Goal: Information Seeking & Learning: Check status

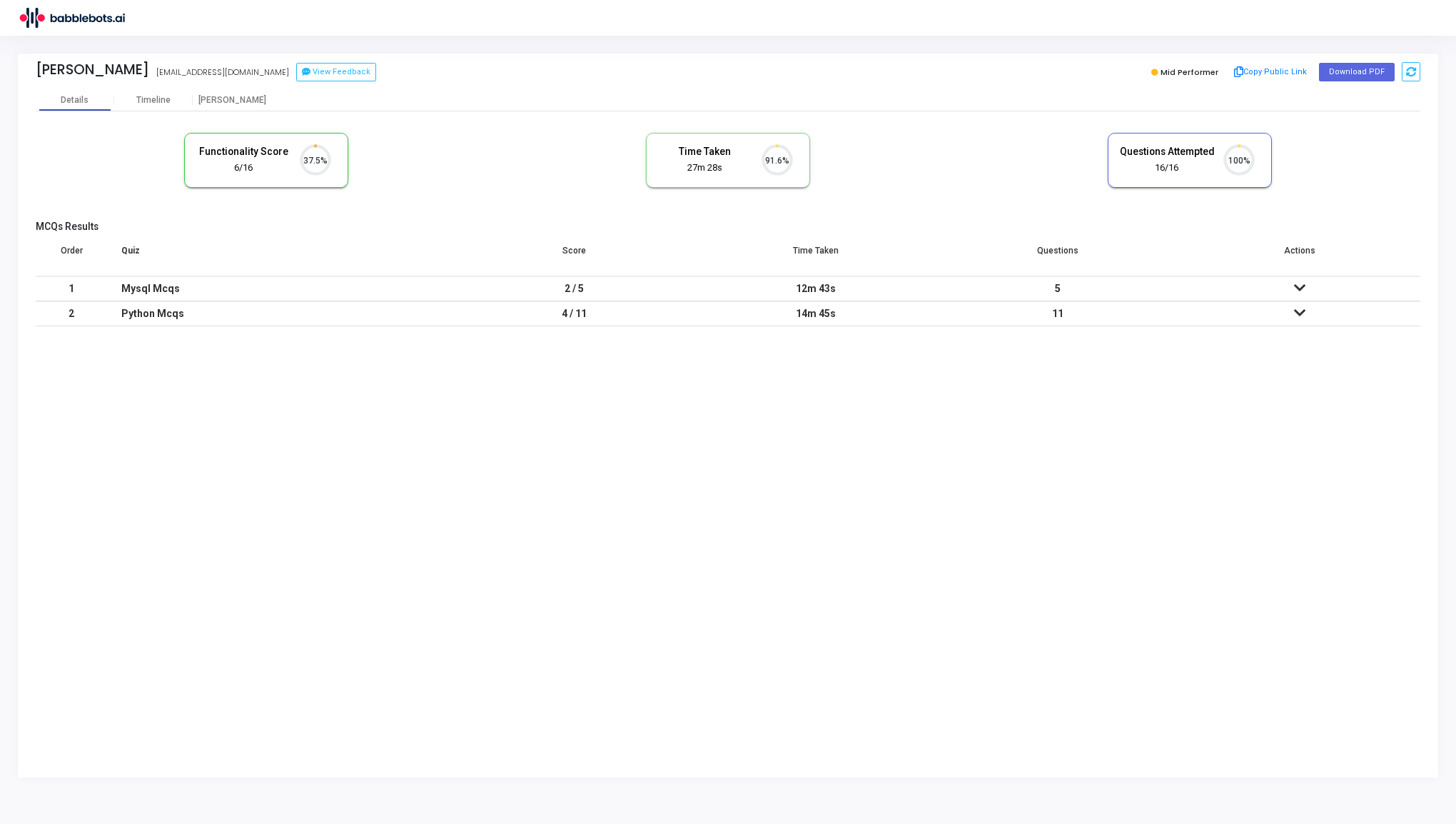
scroll to position [30, 36]
click at [1093, 287] on td "5" at bounding box center [1058, 289] width 242 height 25
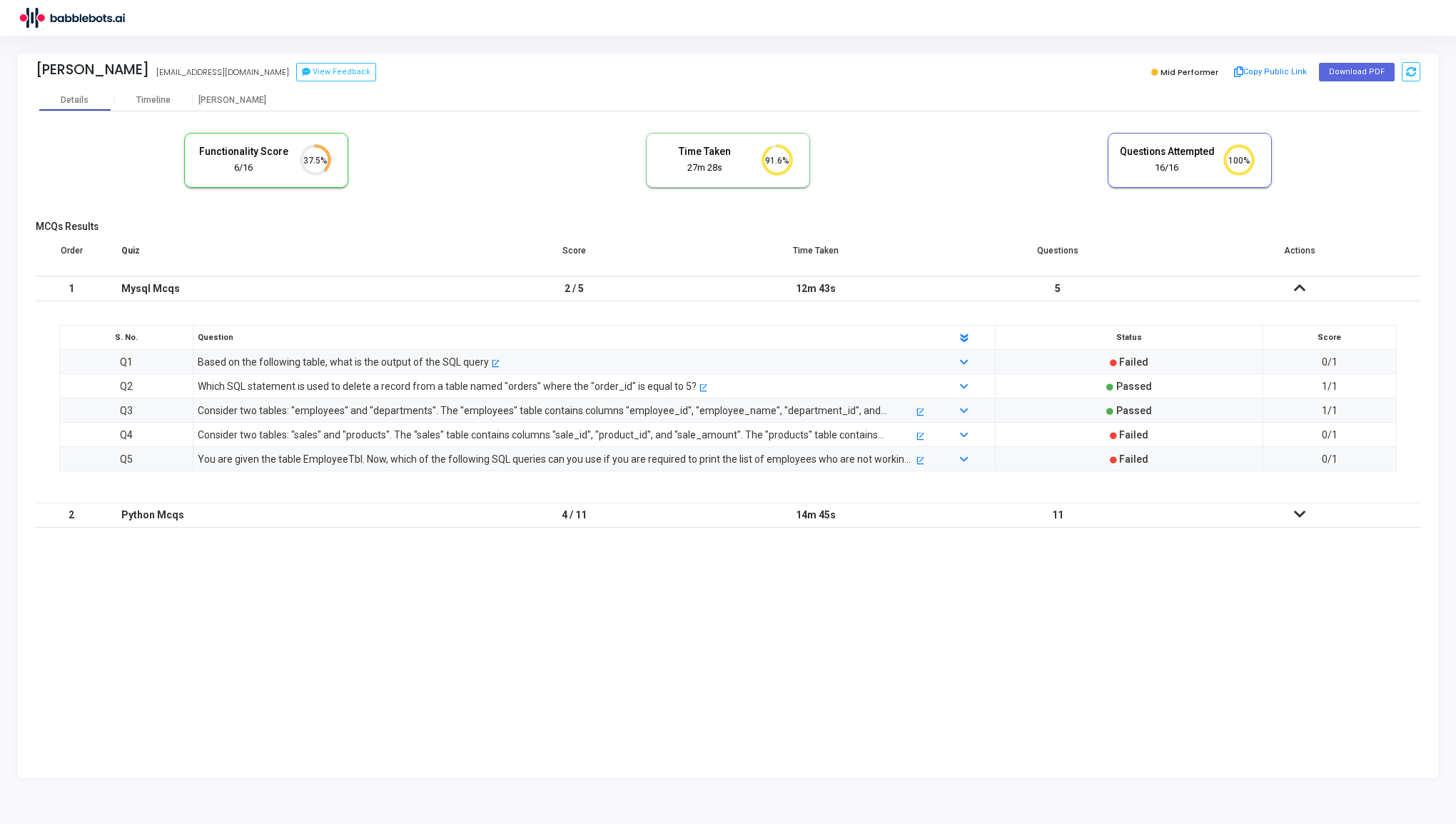
click at [1093, 287] on td "5" at bounding box center [1058, 289] width 242 height 25
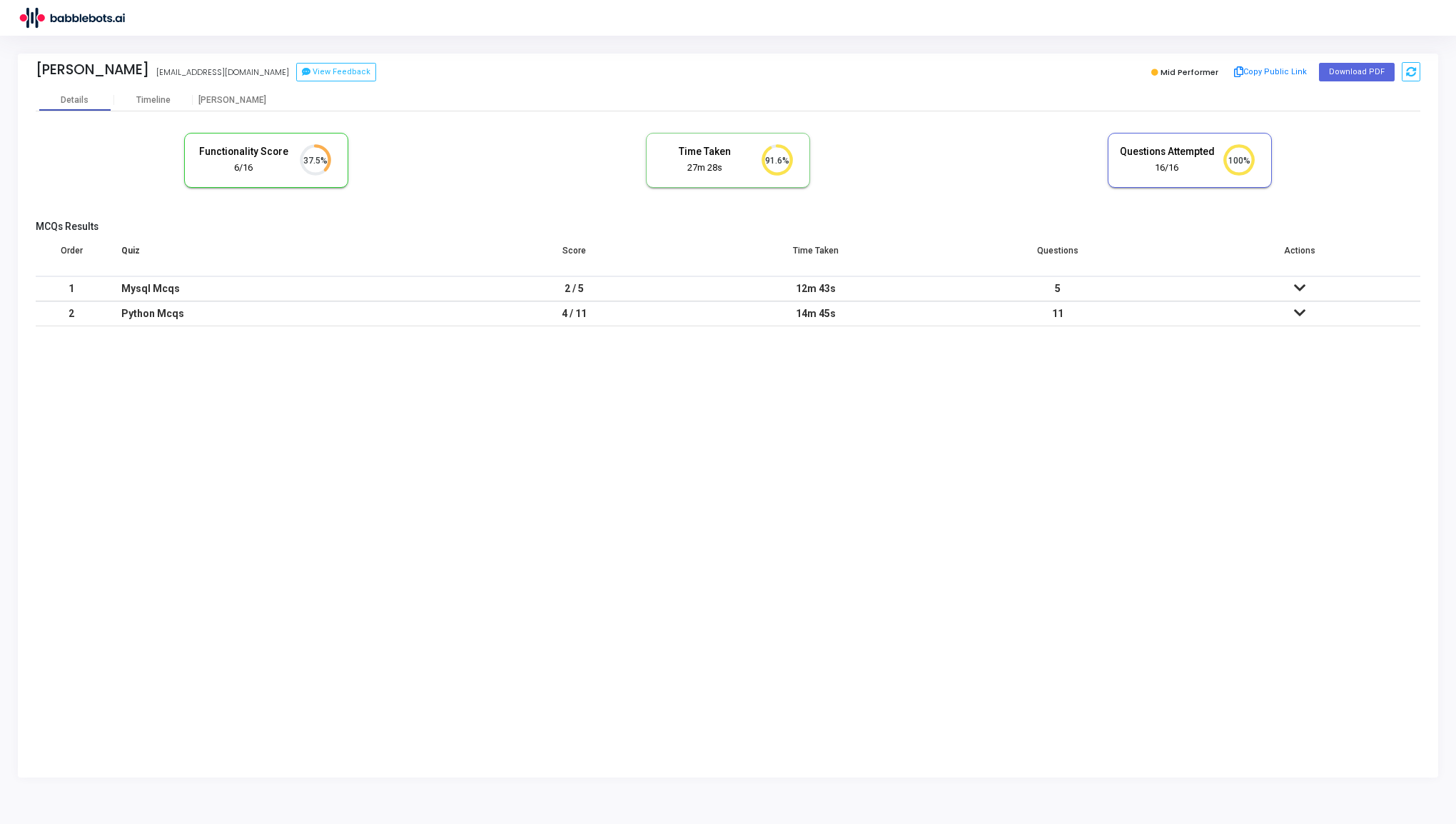
click at [1097, 316] on td "11" at bounding box center [1058, 314] width 242 height 25
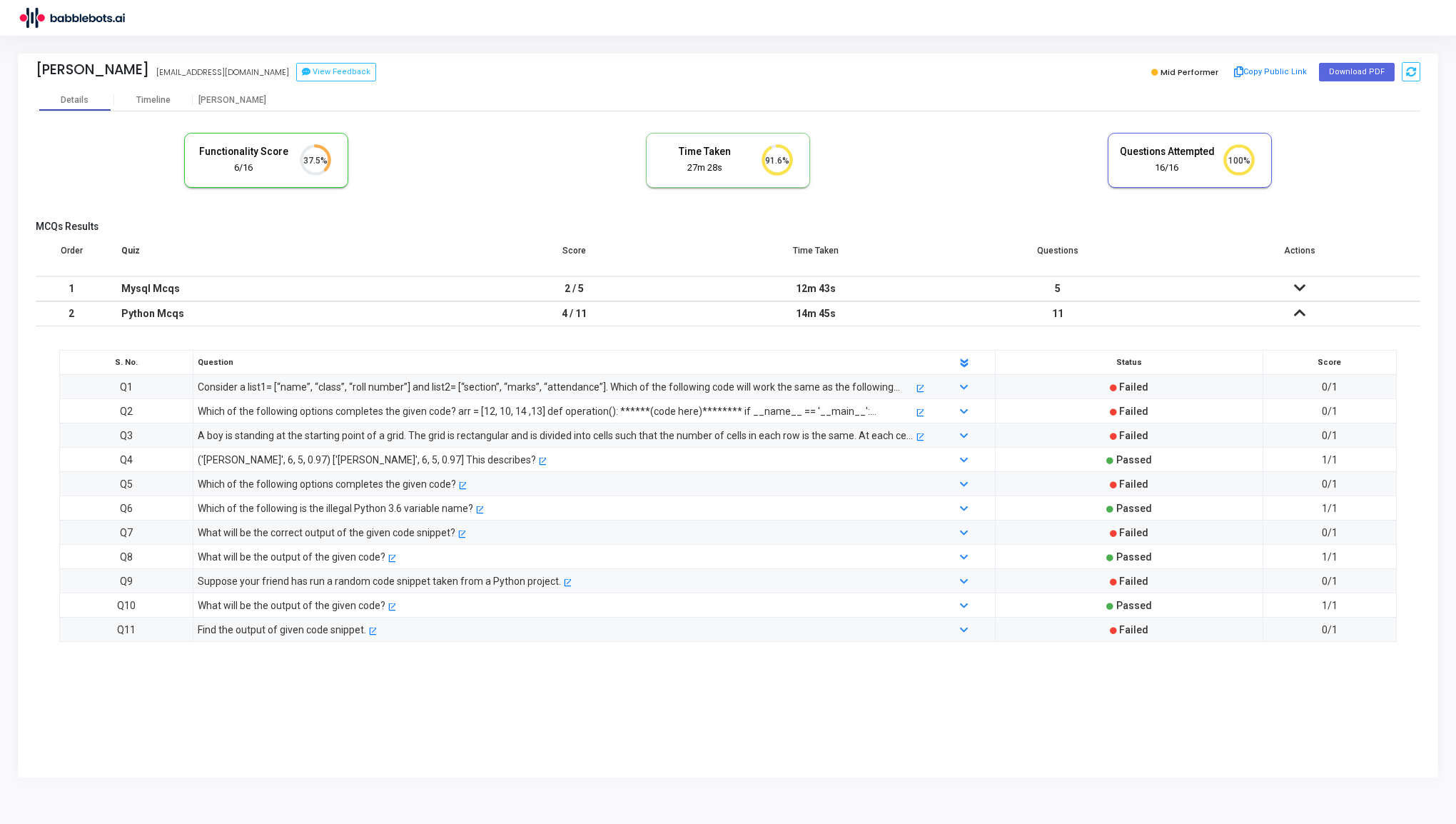
click at [1097, 316] on td "11" at bounding box center [1058, 314] width 242 height 25
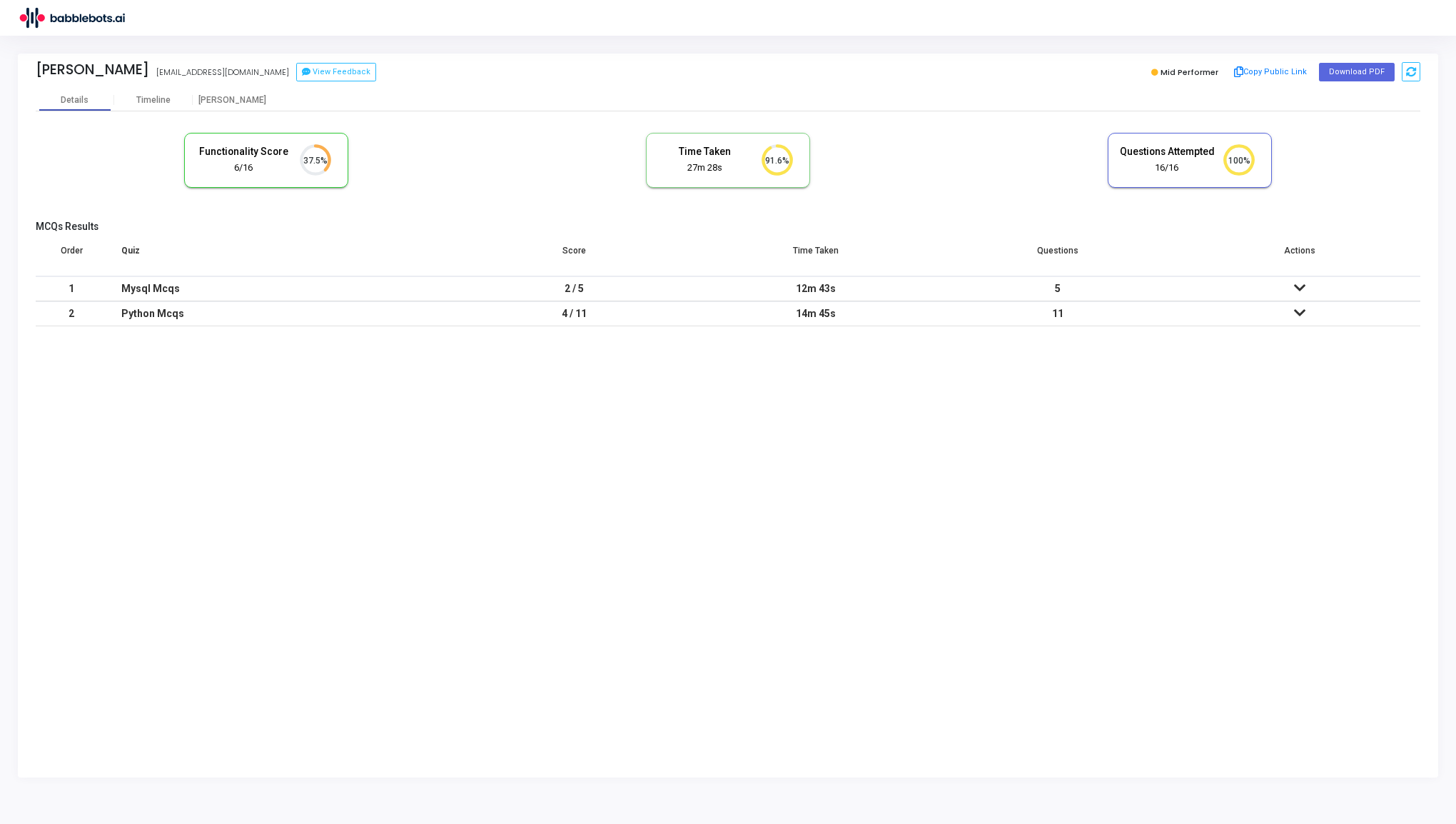
click at [1097, 316] on td "11" at bounding box center [1058, 314] width 242 height 25
click at [166, 105] on div "Timeline" at bounding box center [153, 100] width 79 height 22
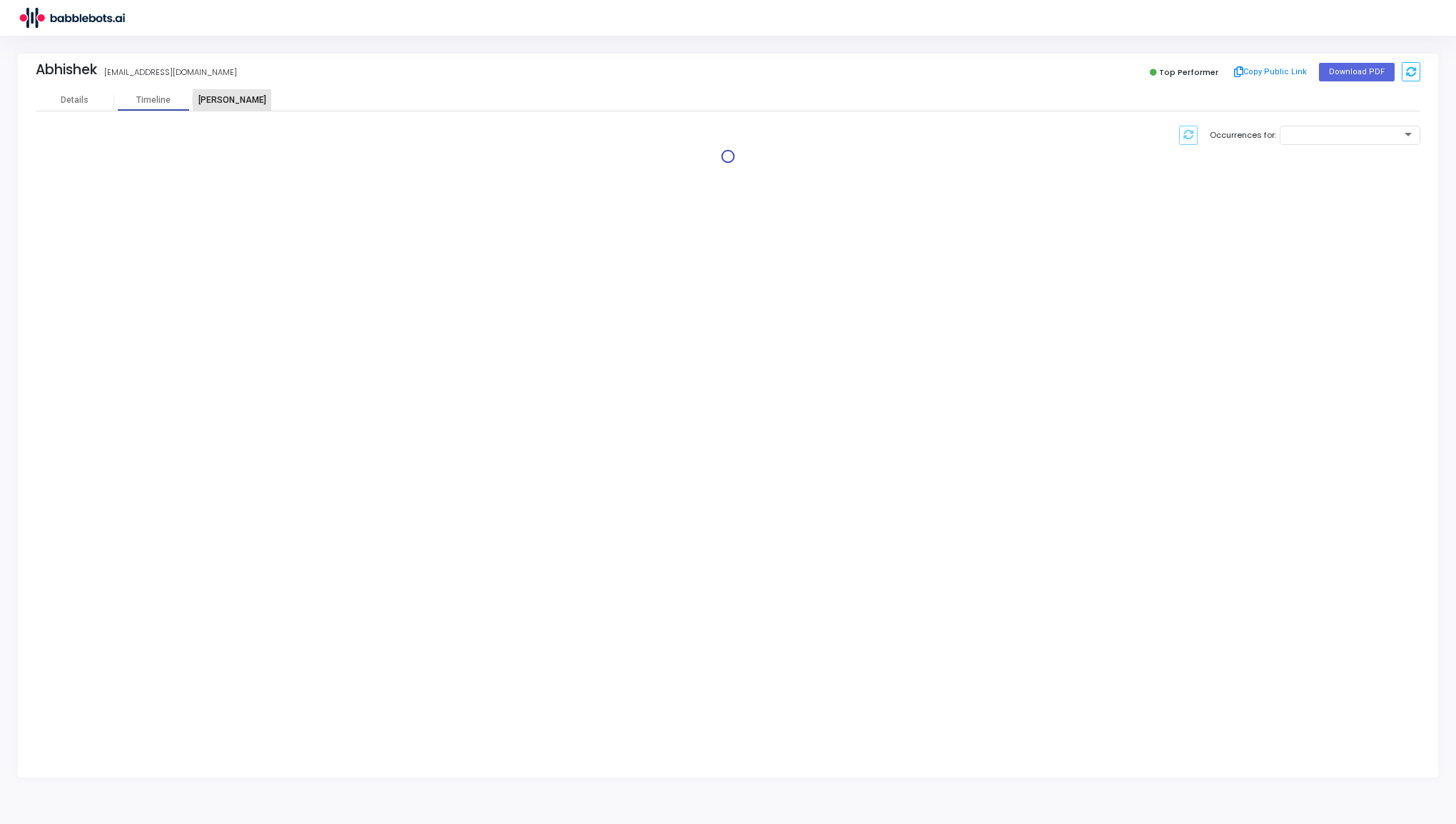
click at [227, 110] on div "[PERSON_NAME]" at bounding box center [231, 100] width 79 height 22
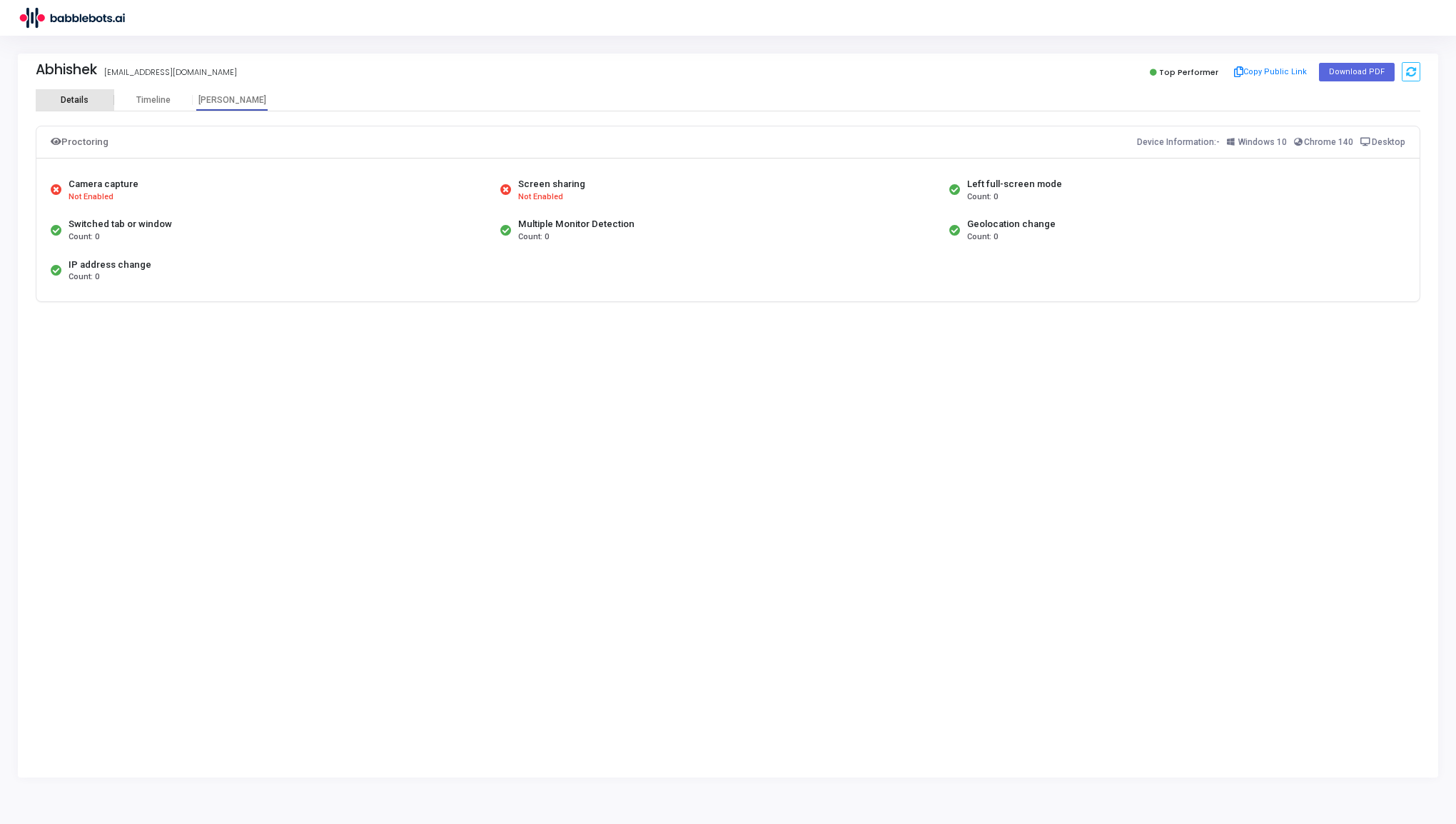
click at [72, 98] on div "Details" at bounding box center [74, 101] width 28 height 11
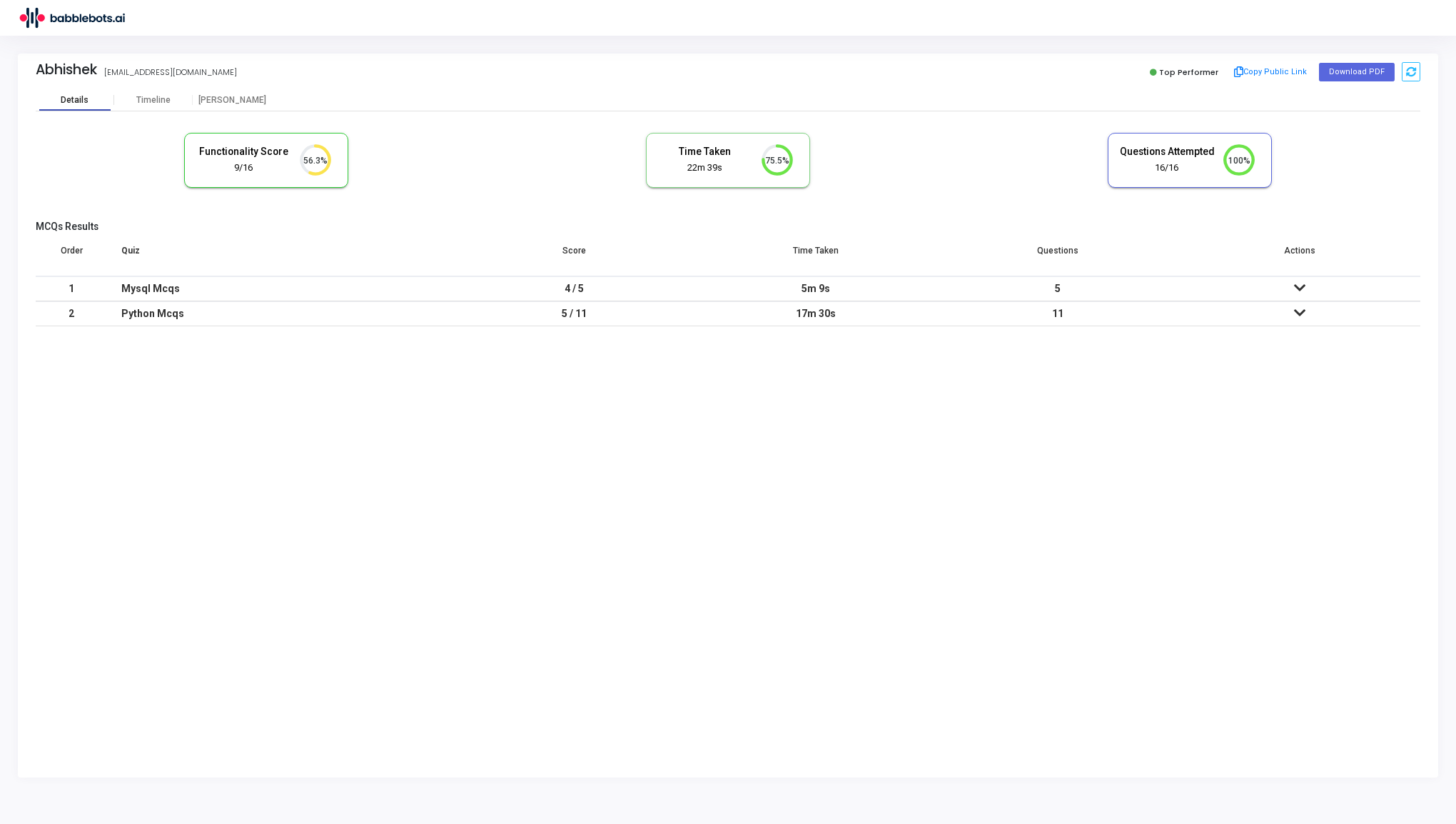
scroll to position [30, 36]
click at [146, 103] on div "Timeline" at bounding box center [153, 101] width 34 height 11
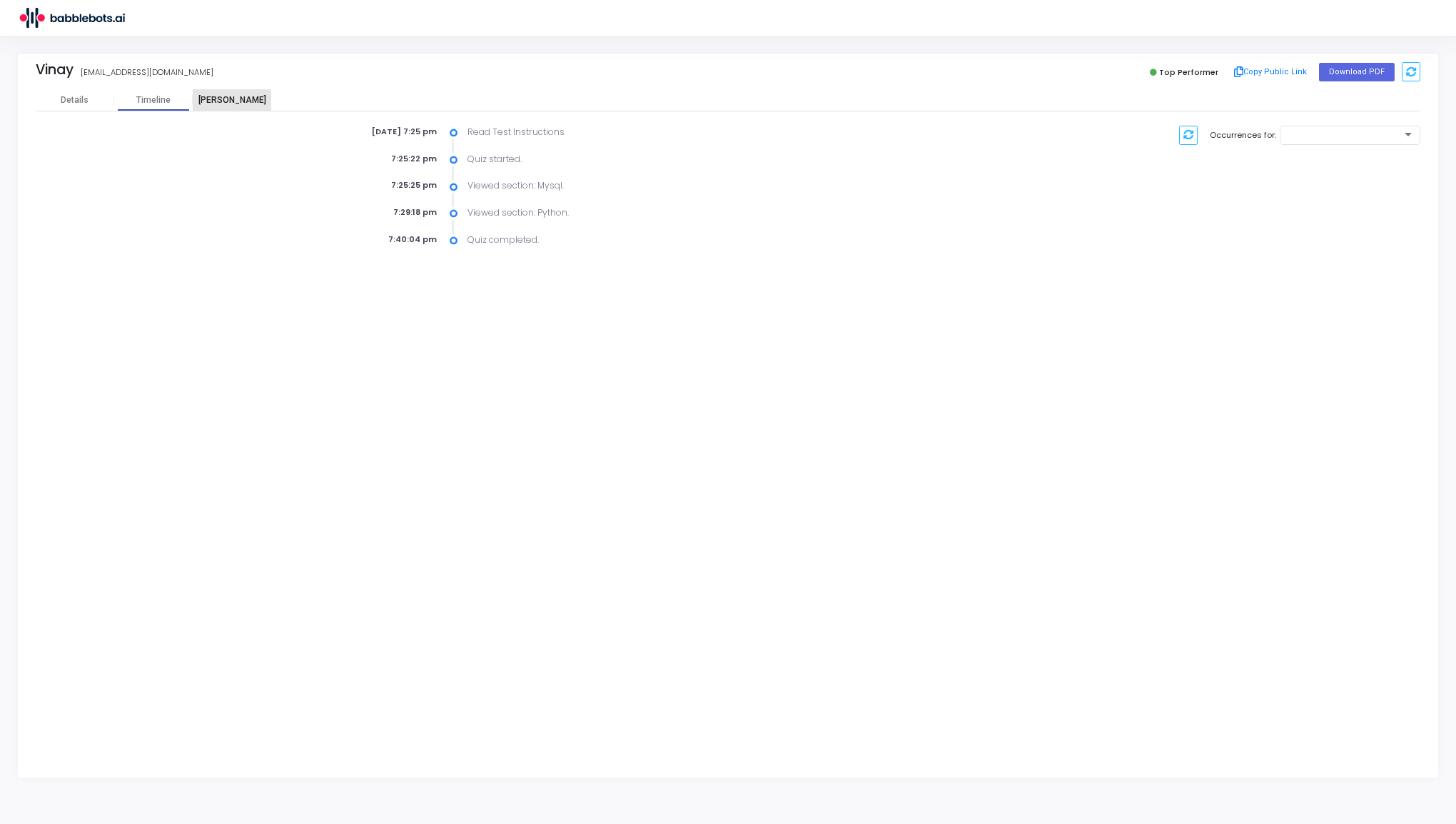
click at [233, 103] on div "[PERSON_NAME]" at bounding box center [231, 101] width 79 height 11
